Goal: Obtain resource: Download file/media

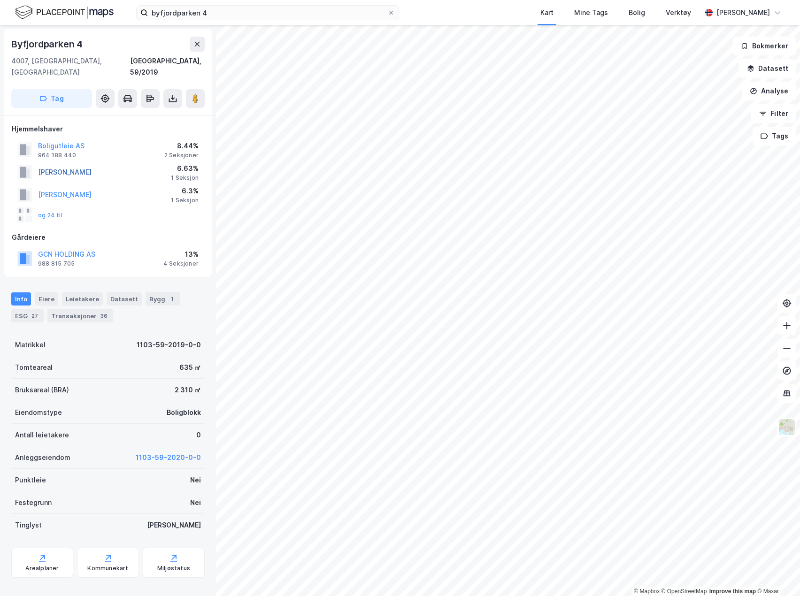
click at [0, 0] on button "[PERSON_NAME]" at bounding box center [0, 0] width 0 height 0
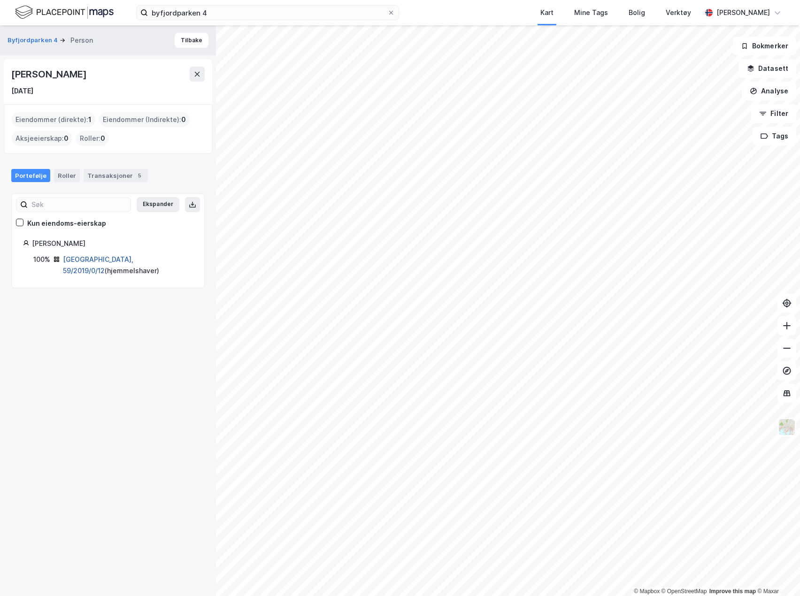
click at [92, 258] on link "[GEOGRAPHIC_DATA], 59/2019/0/12" at bounding box center [98, 264] width 70 height 19
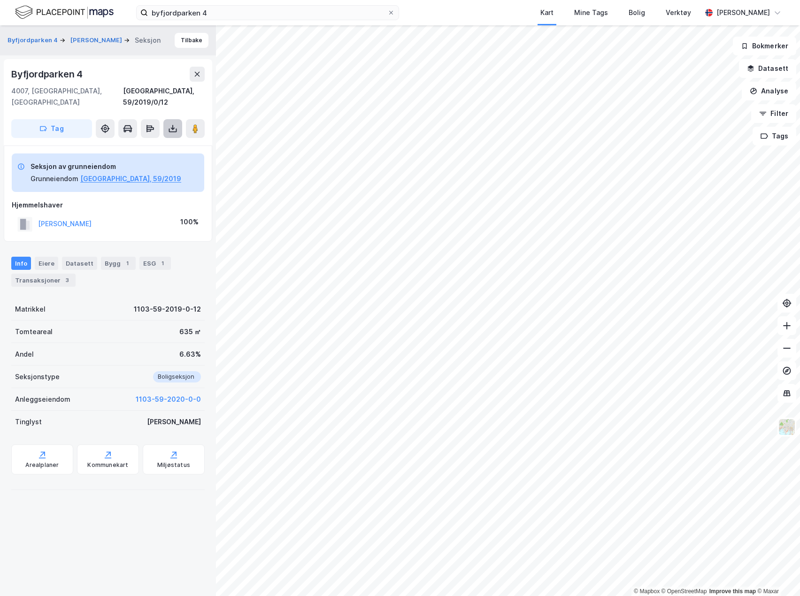
click at [170, 129] on icon at bounding box center [173, 131] width 8 height 4
click at [139, 144] on div "Last ned grunnbok" at bounding box center [126, 148] width 54 height 8
click at [108, 173] on button "[GEOGRAPHIC_DATA], 59/2019" at bounding box center [130, 178] width 101 height 11
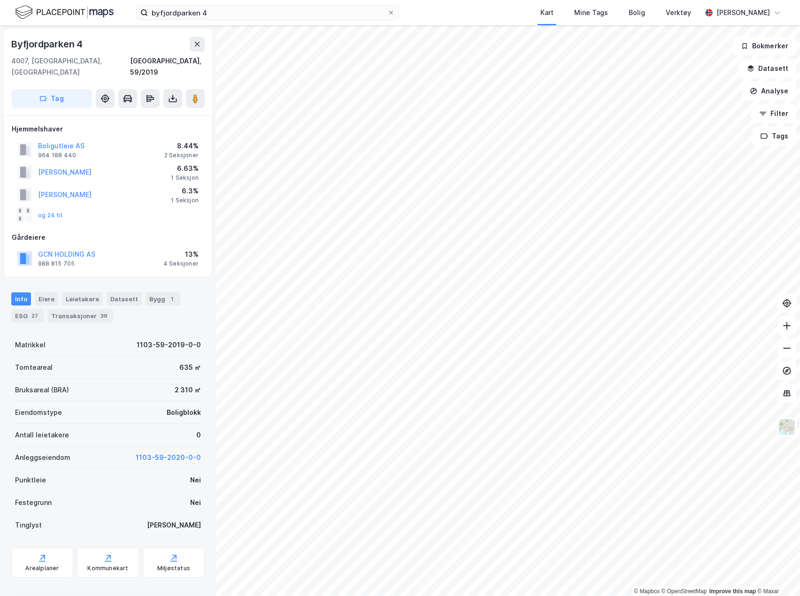
scroll to position [12, 0]
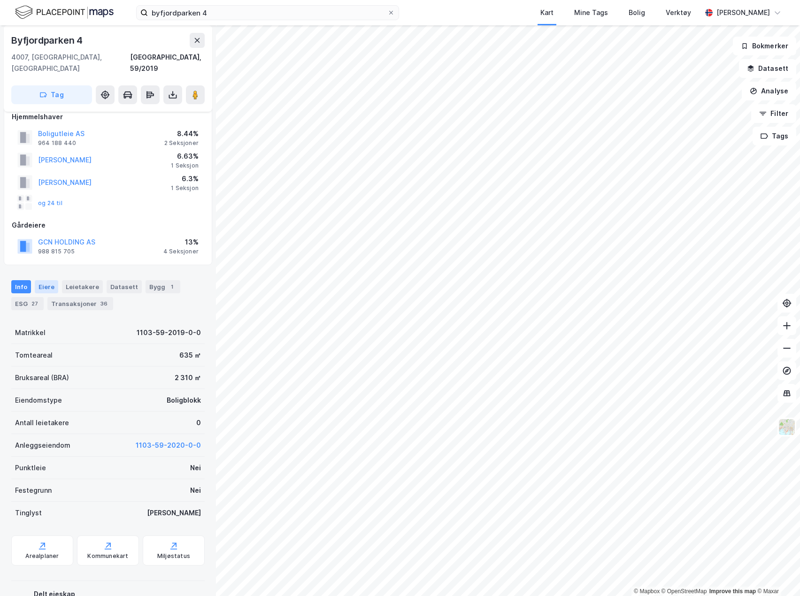
click at [42, 280] on div "Eiere" at bounding box center [46, 286] width 23 height 13
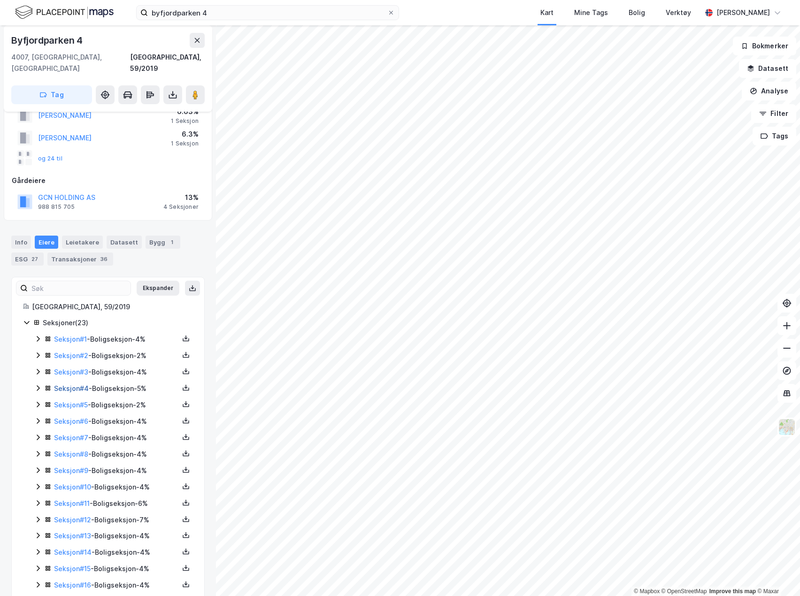
scroll to position [57, 0]
click at [37, 384] on icon at bounding box center [38, 388] width 8 height 8
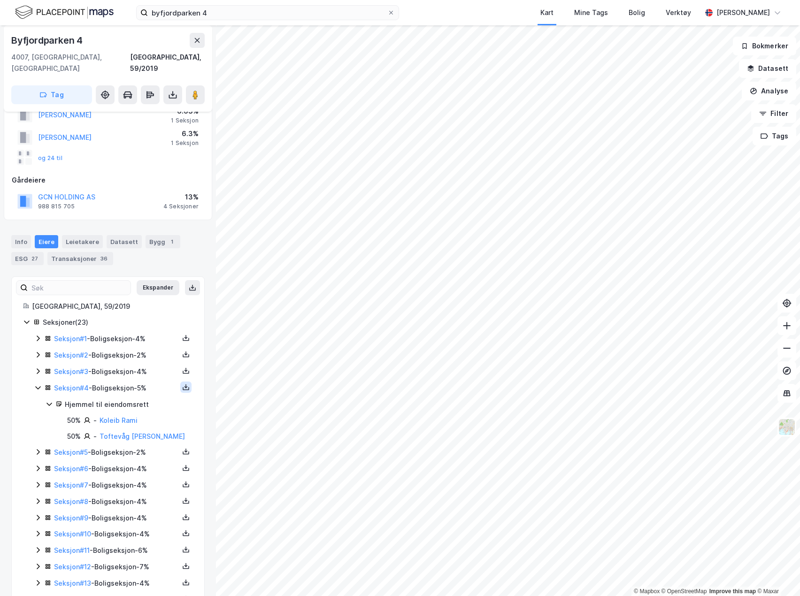
click at [182, 384] on icon at bounding box center [186, 388] width 8 height 8
click at [145, 354] on div "Grunnbok" at bounding box center [134, 359] width 83 height 23
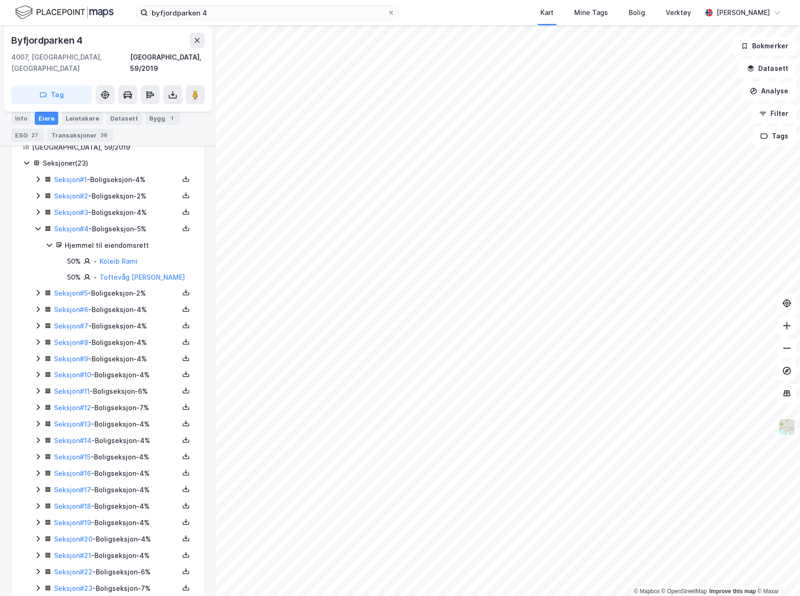
scroll to position [217, 0]
click at [63, 518] on link "Seksjon # 19" at bounding box center [72, 522] width 37 height 8
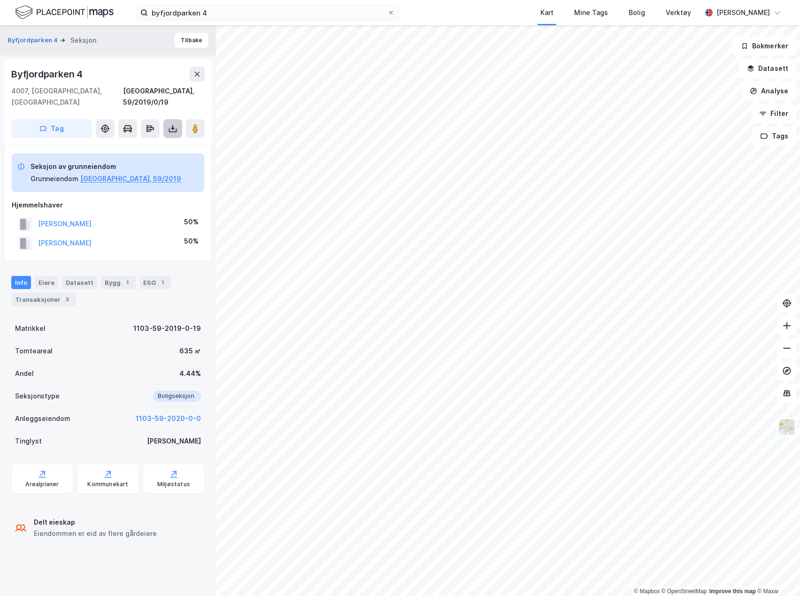
click at [173, 119] on button at bounding box center [172, 128] width 19 height 19
click at [145, 144] on div "Last ned grunnbok" at bounding box center [126, 148] width 54 height 8
click at [87, 173] on button "[GEOGRAPHIC_DATA], 59/2019" at bounding box center [130, 178] width 101 height 11
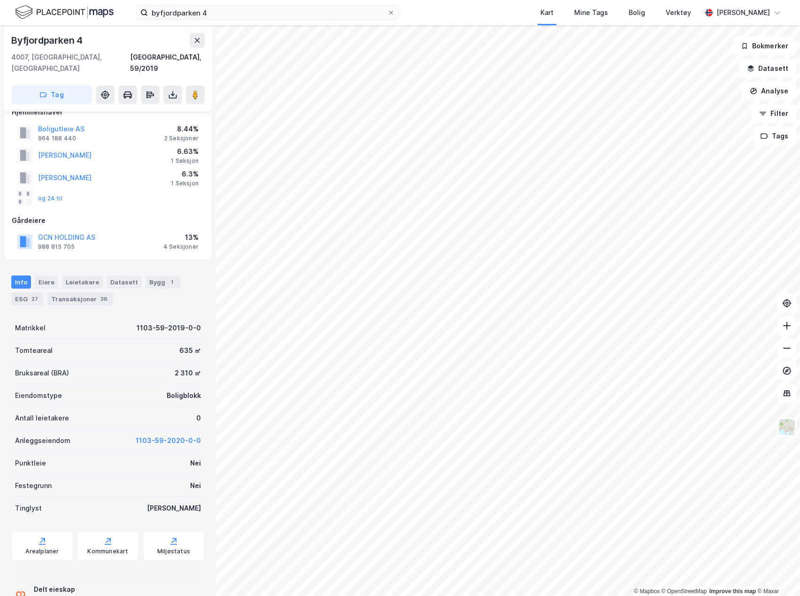
scroll to position [16, 0]
click at [37, 276] on div "Eiere" at bounding box center [46, 282] width 23 height 13
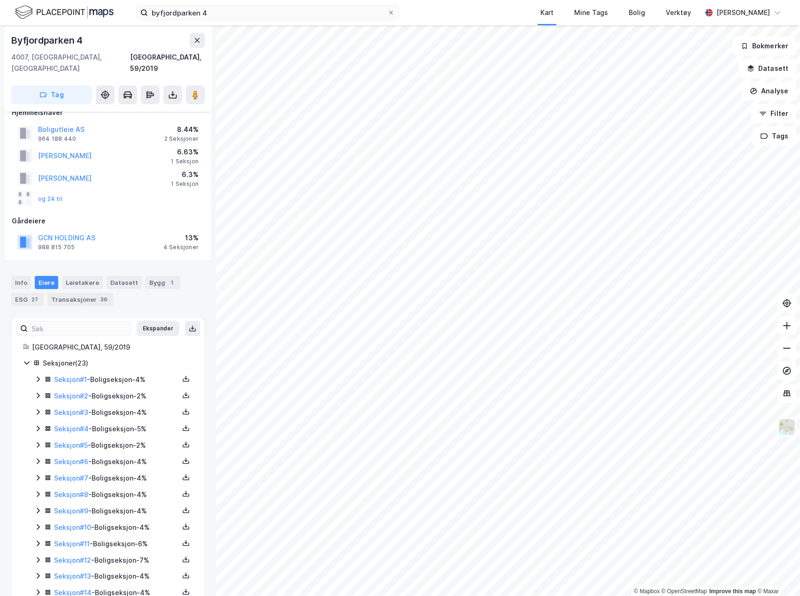
scroll to position [179, 0]
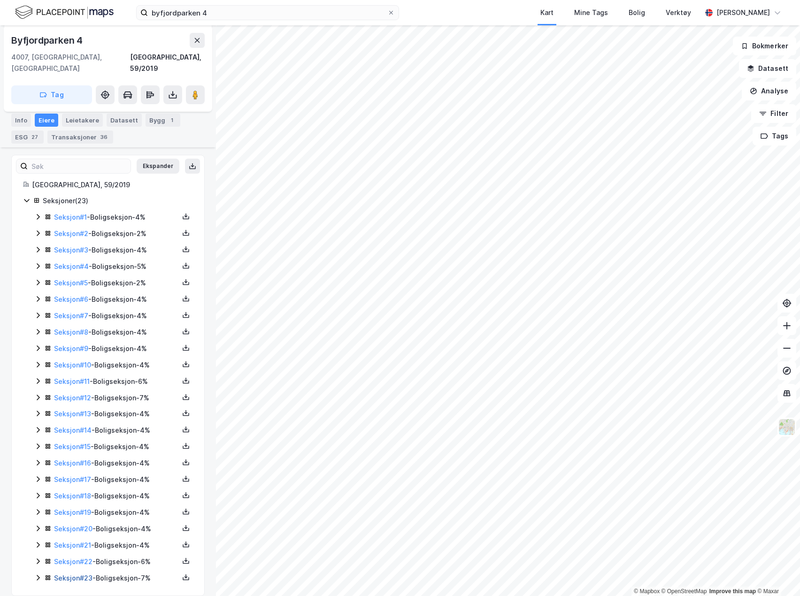
click at [59, 574] on link "Seksjon # 23" at bounding box center [73, 578] width 39 height 8
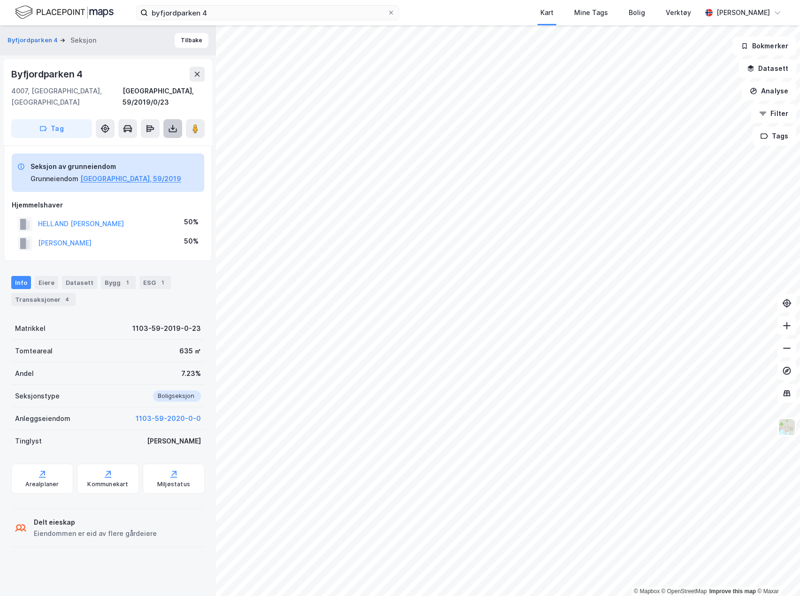
click at [173, 124] on icon at bounding box center [172, 128] width 9 height 9
click at [147, 144] on div "Last ned grunnbok" at bounding box center [126, 148] width 54 height 8
